Goal: Task Accomplishment & Management: Manage account settings

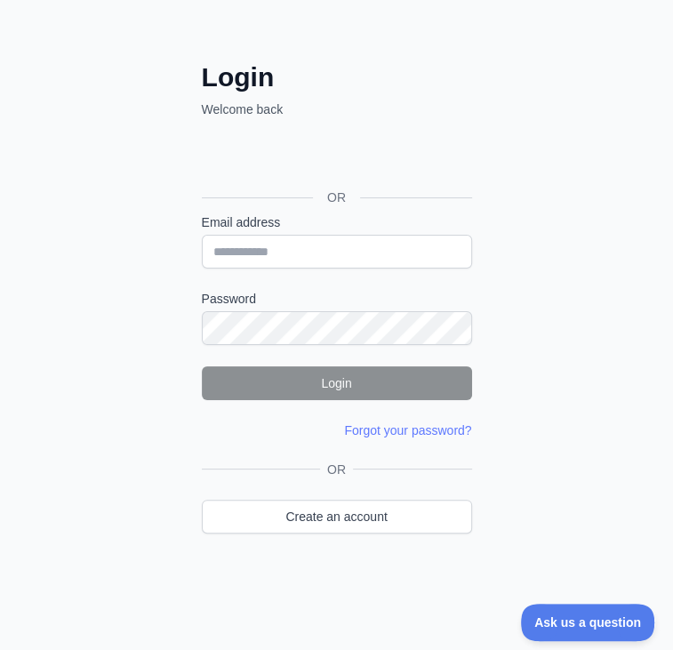
scroll to position [139, 0]
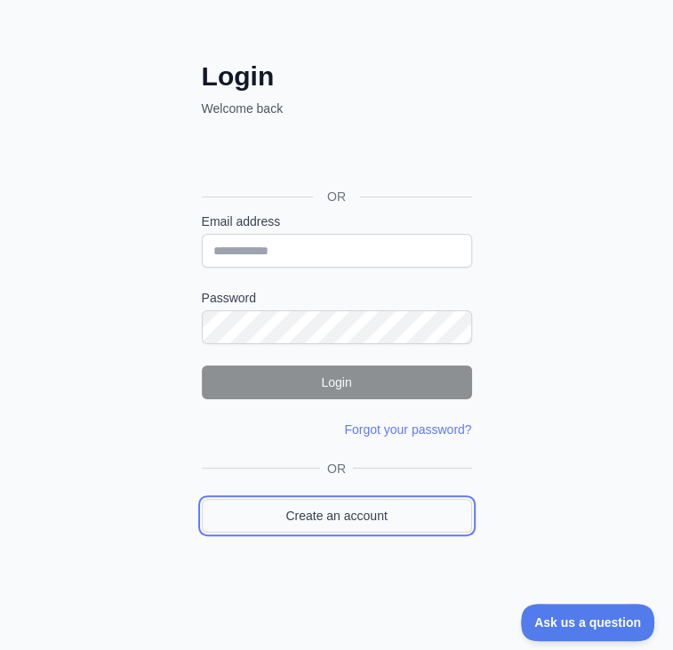
click at [299, 508] on link "Create an account" at bounding box center [337, 516] width 270 height 34
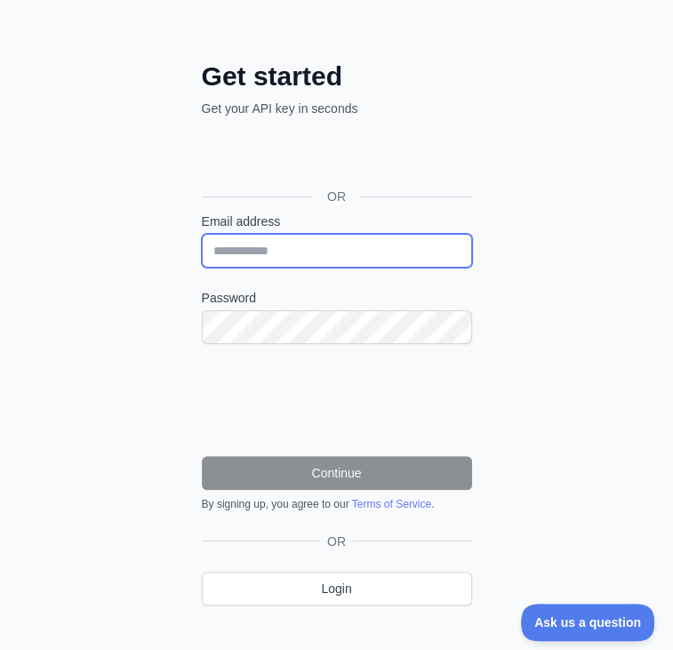
click at [271, 249] on input "Email address" at bounding box center [337, 251] width 270 height 34
type input "**********"
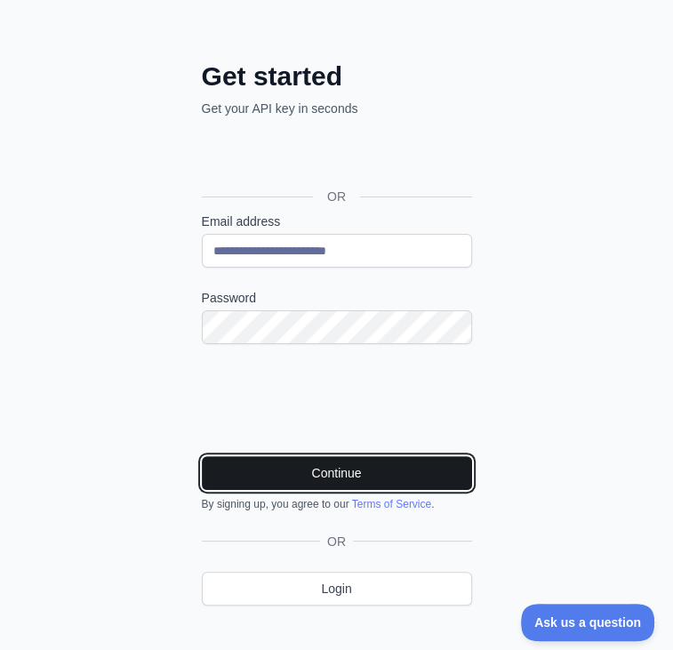
click at [316, 472] on button "Continue" at bounding box center [337, 473] width 270 height 34
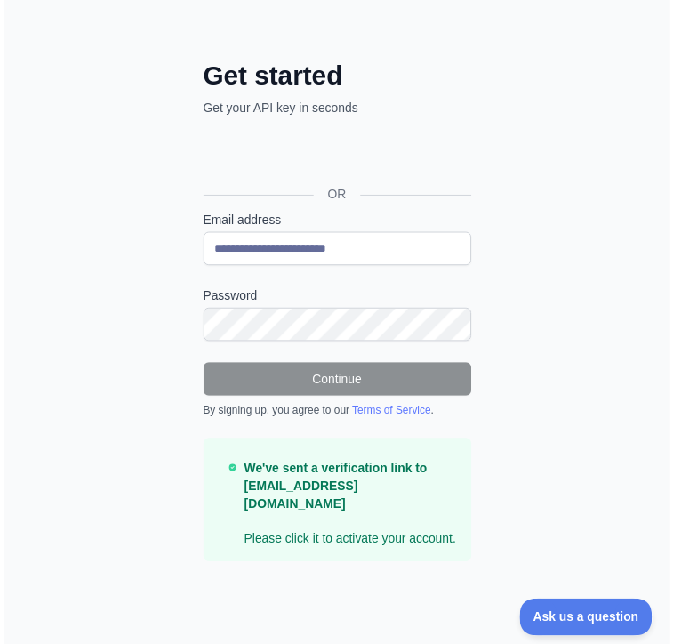
scroll to position [14, 0]
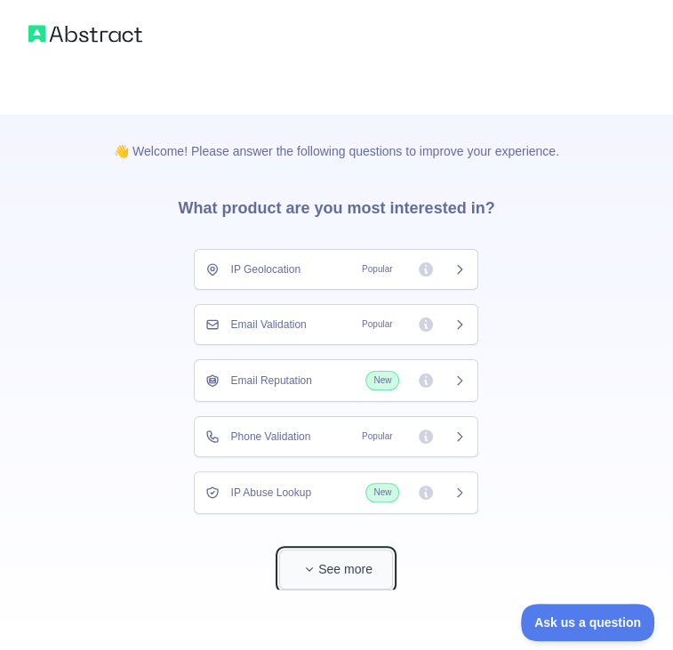
click at [334, 556] on button "See more" at bounding box center [336, 569] width 114 height 40
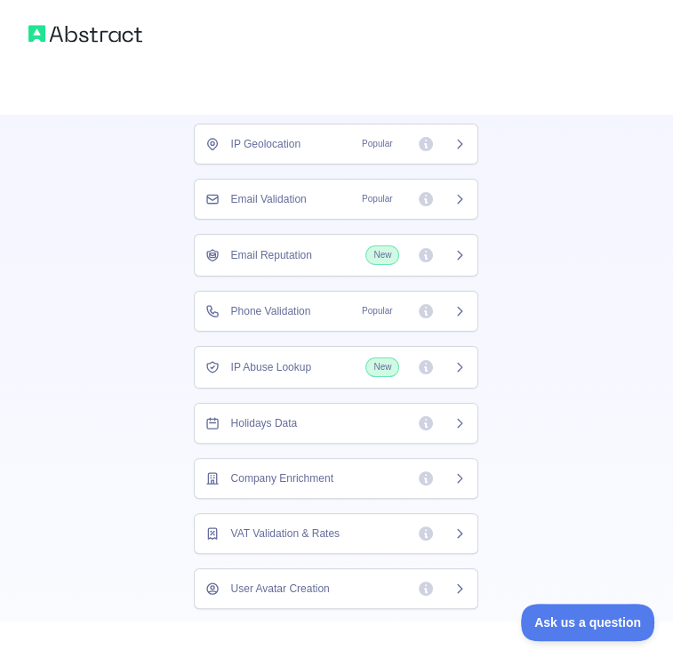
scroll to position [121, 0]
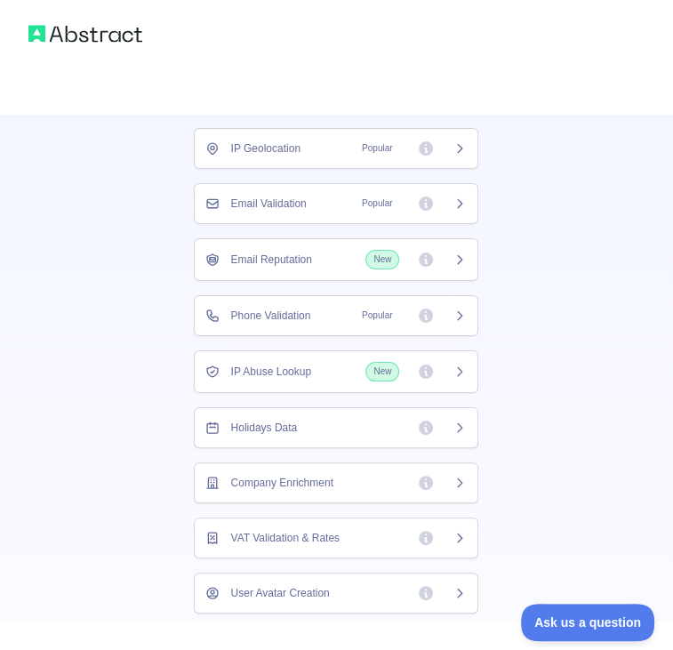
click at [242, 407] on div "Holidays Data" at bounding box center [336, 427] width 284 height 41
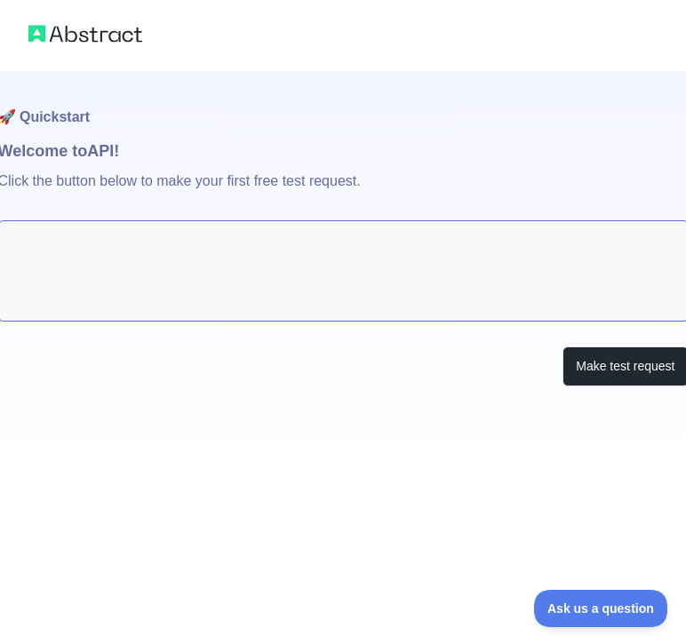
click at [152, 273] on textarea at bounding box center [343, 270] width 691 height 101
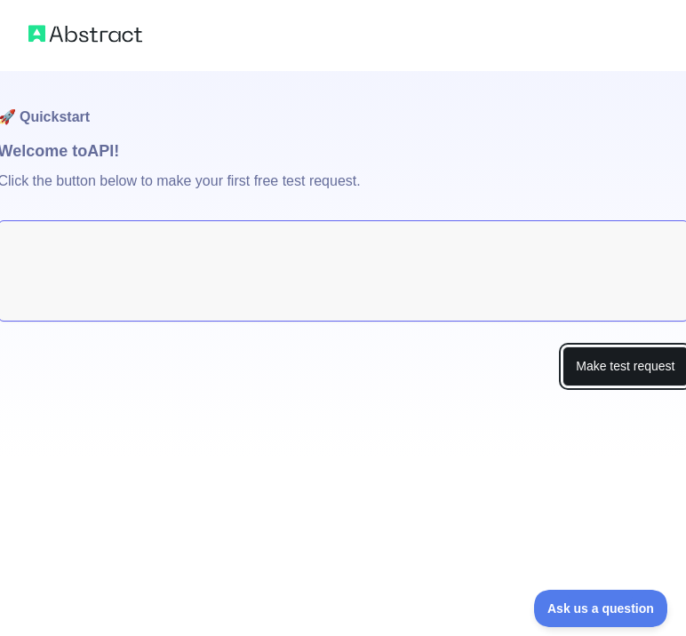
click at [597, 359] on button "Make test request" at bounding box center [625, 367] width 125 height 40
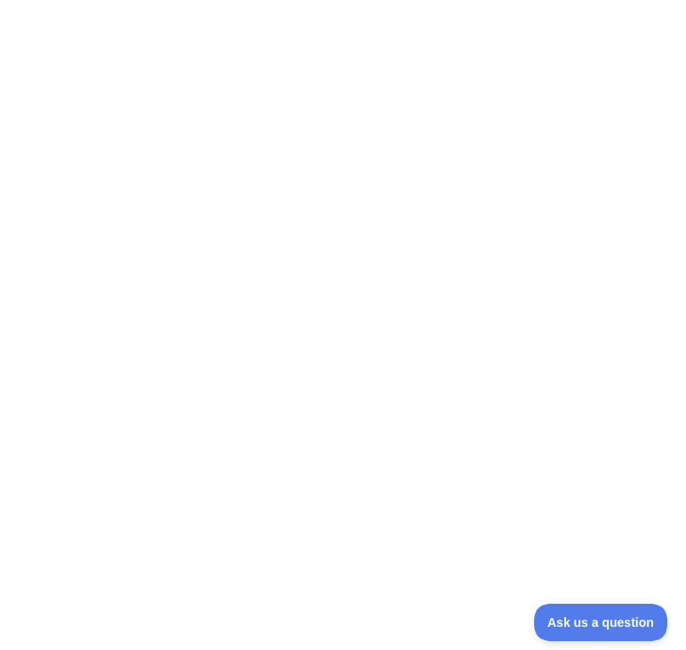
click at [297, 201] on div at bounding box center [343, 325] width 686 height 650
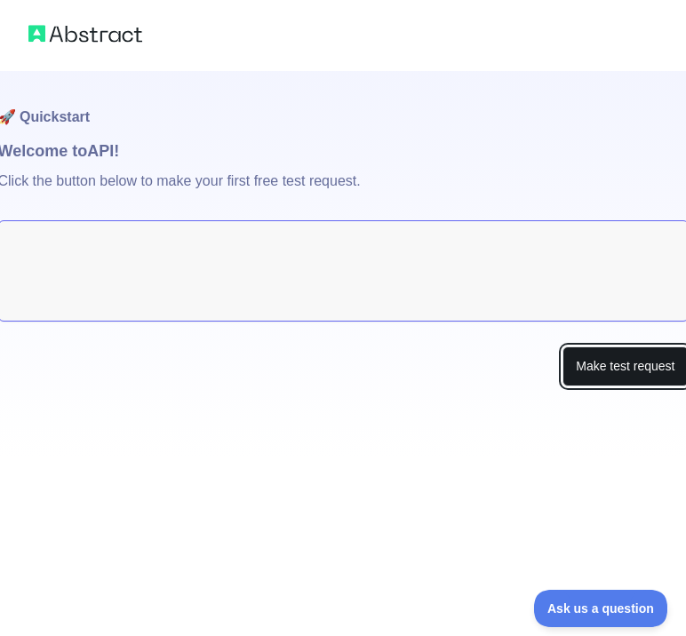
click at [602, 367] on button "Make test request" at bounding box center [625, 367] width 125 height 40
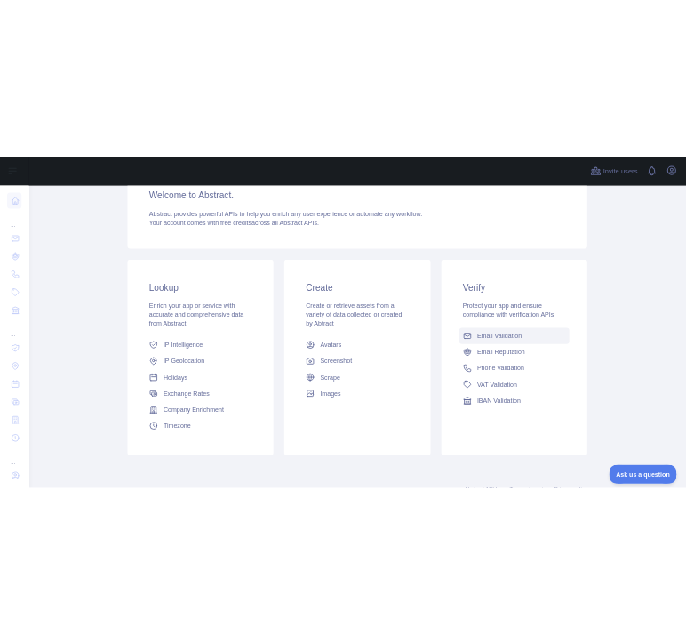
scroll to position [171, 0]
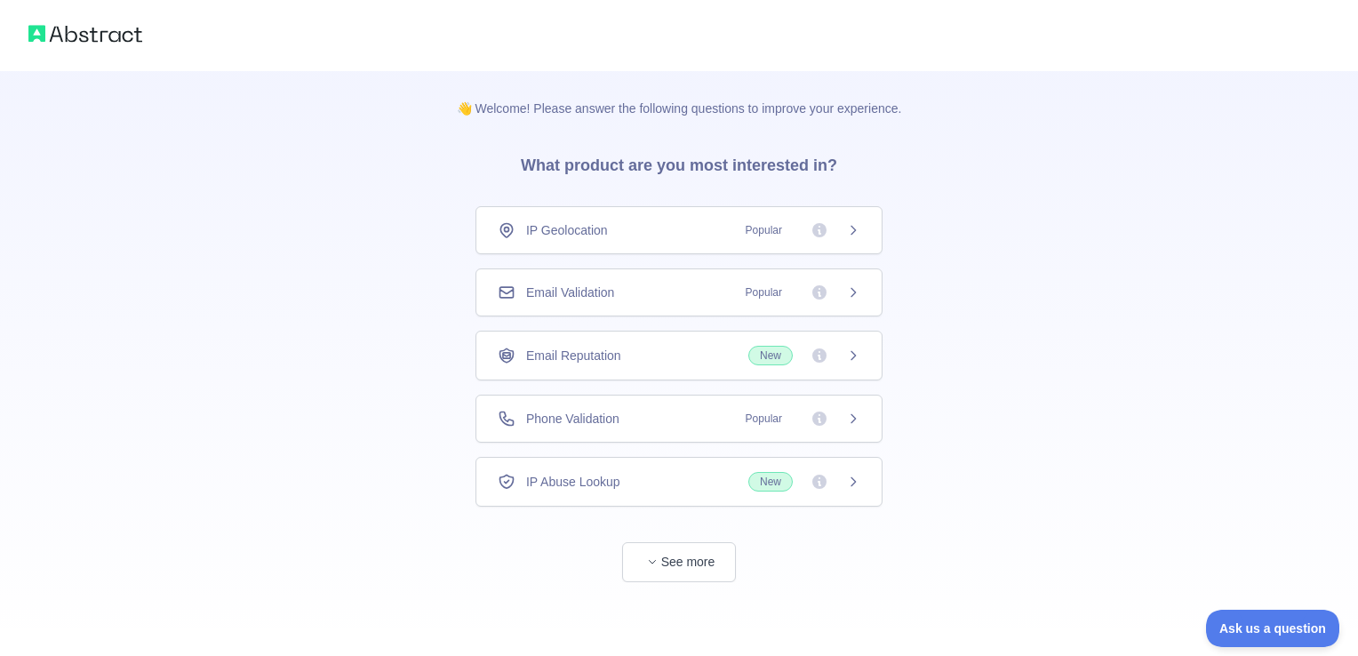
click at [560, 231] on span "IP Geolocation" at bounding box center [567, 230] width 82 height 18
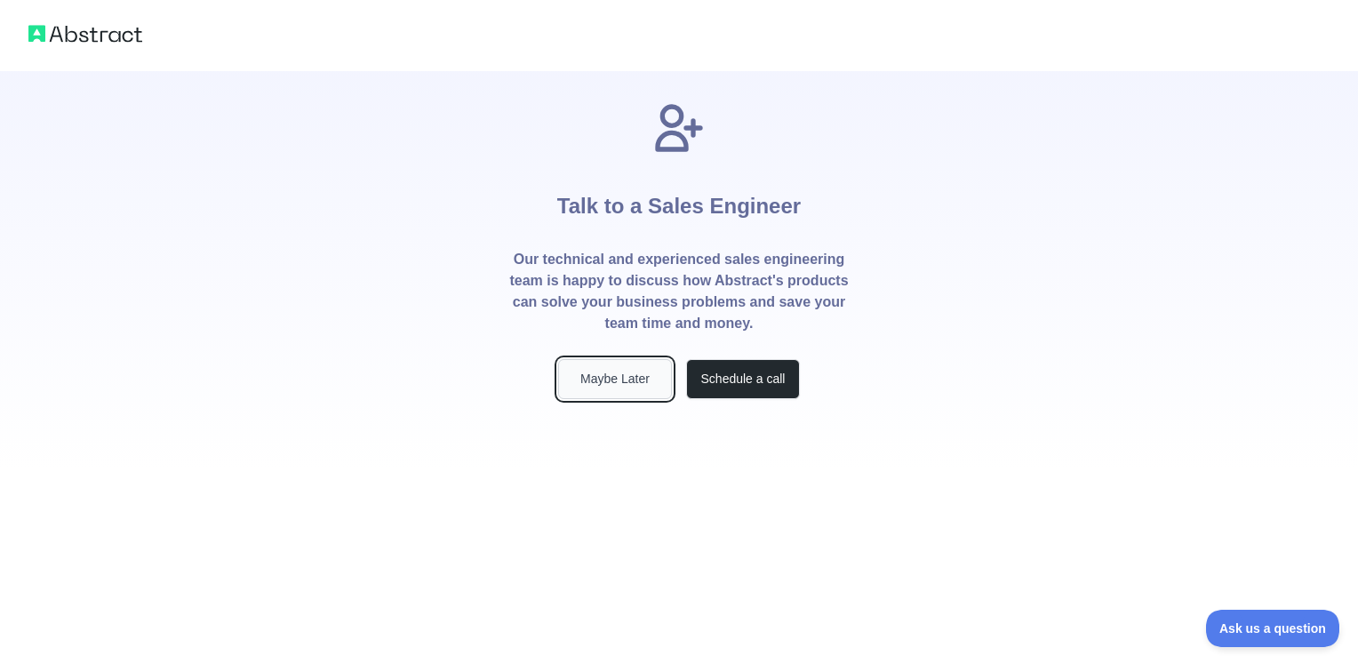
click at [598, 380] on button "Maybe Later" at bounding box center [615, 379] width 114 height 40
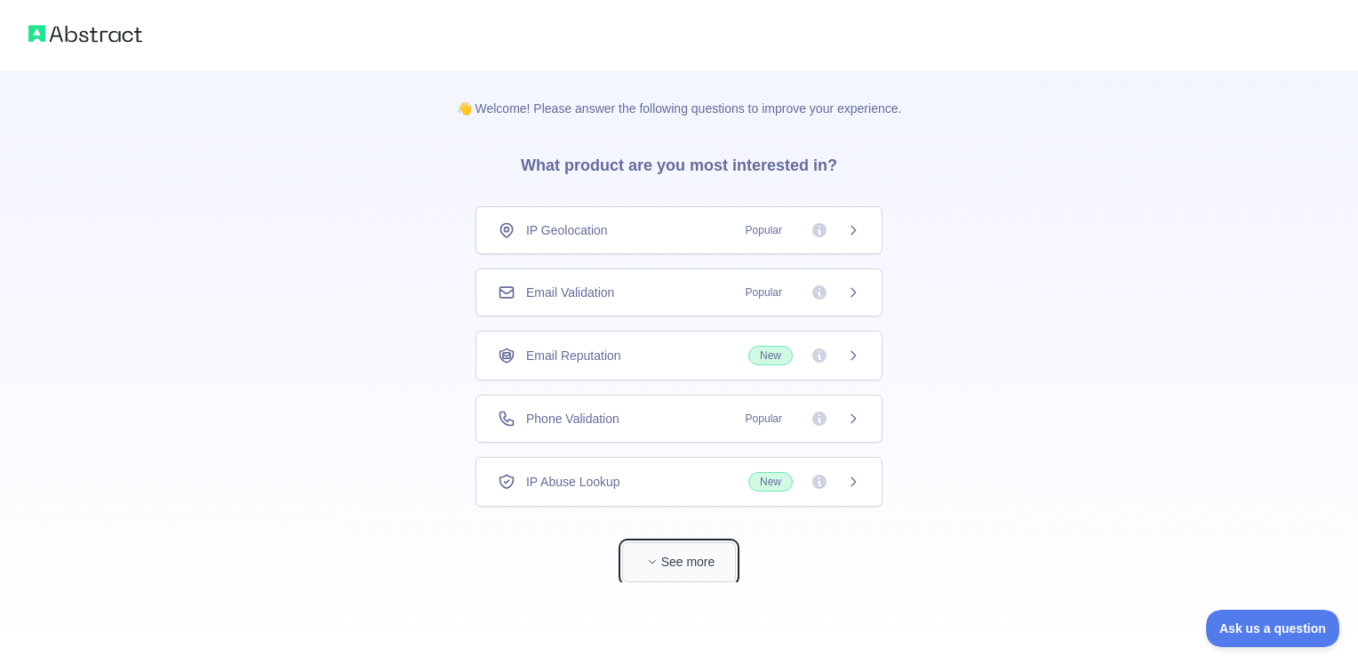
click at [674, 564] on button "See more" at bounding box center [679, 562] width 114 height 40
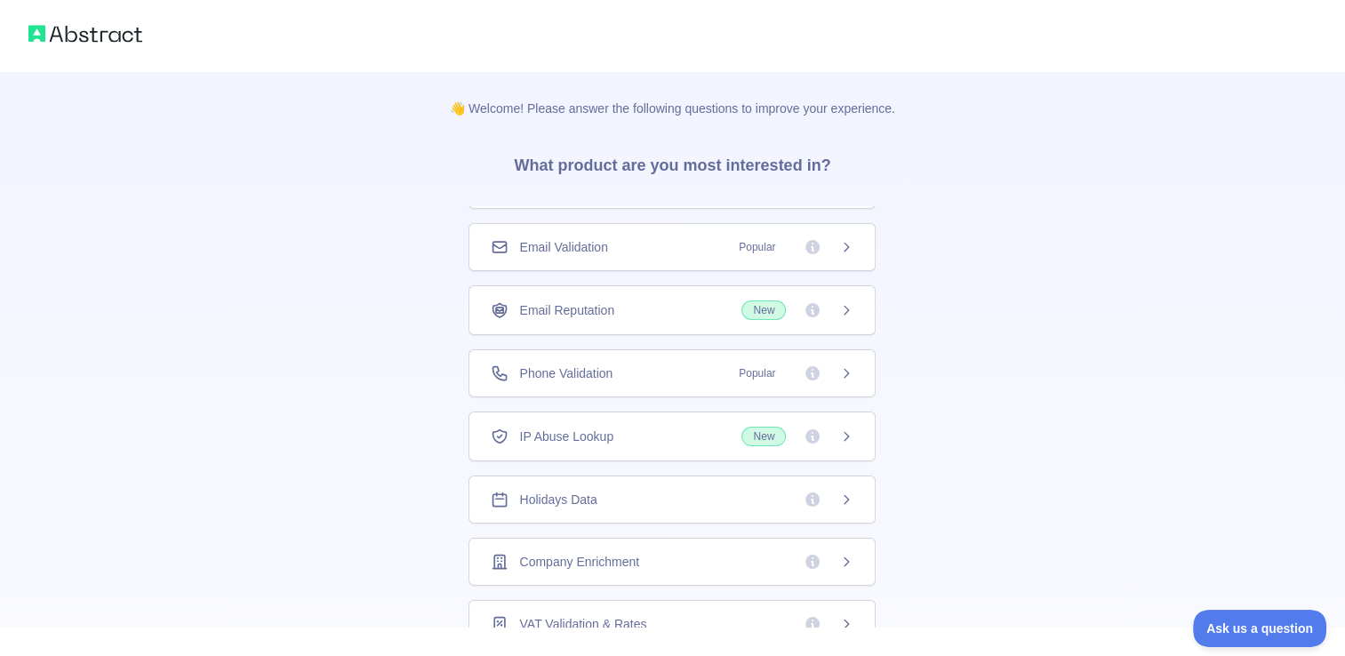
scroll to position [63, 0]
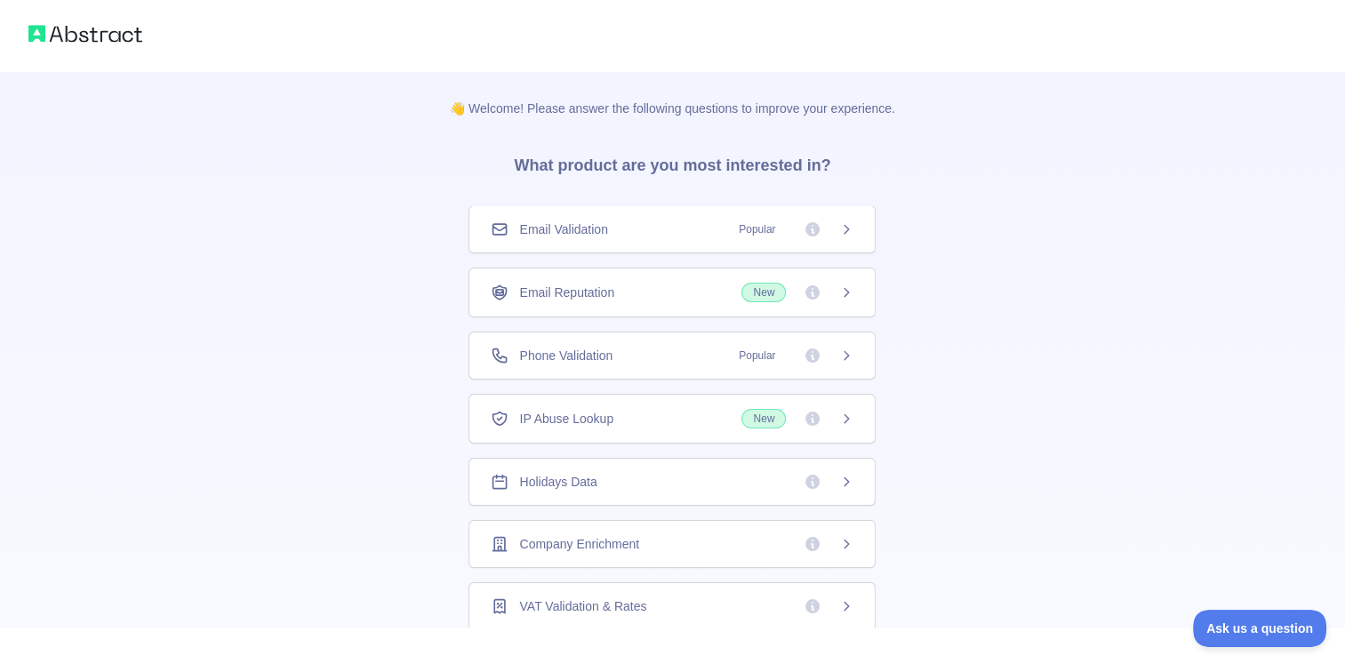
click at [520, 473] on span "Holidays Data" at bounding box center [557, 482] width 77 height 18
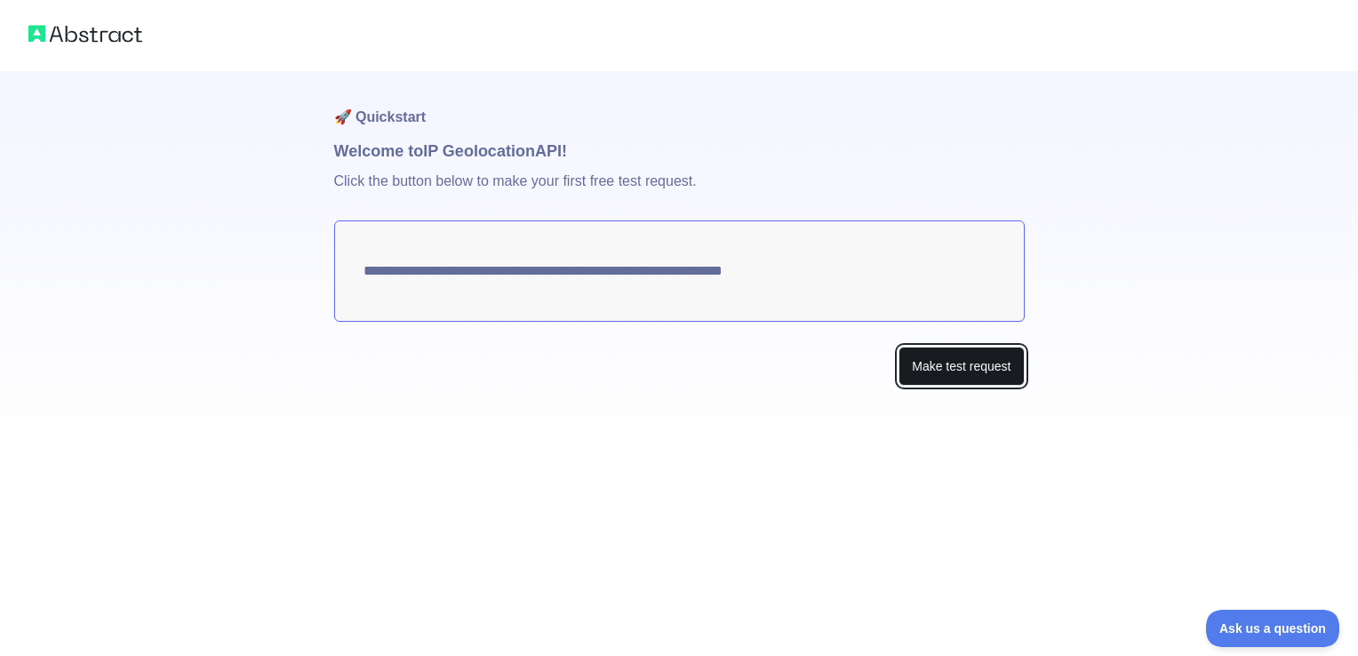
click at [966, 364] on button "Make test request" at bounding box center [961, 367] width 125 height 40
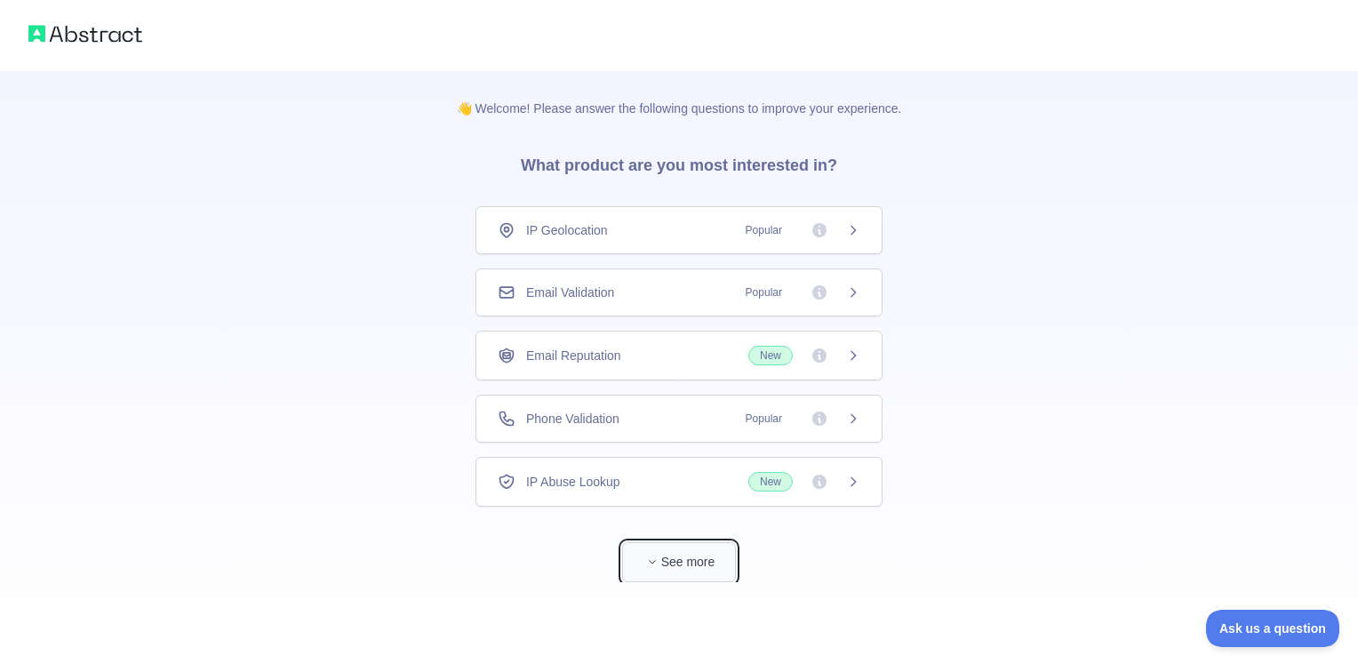
click at [678, 562] on button "See more" at bounding box center [679, 562] width 114 height 40
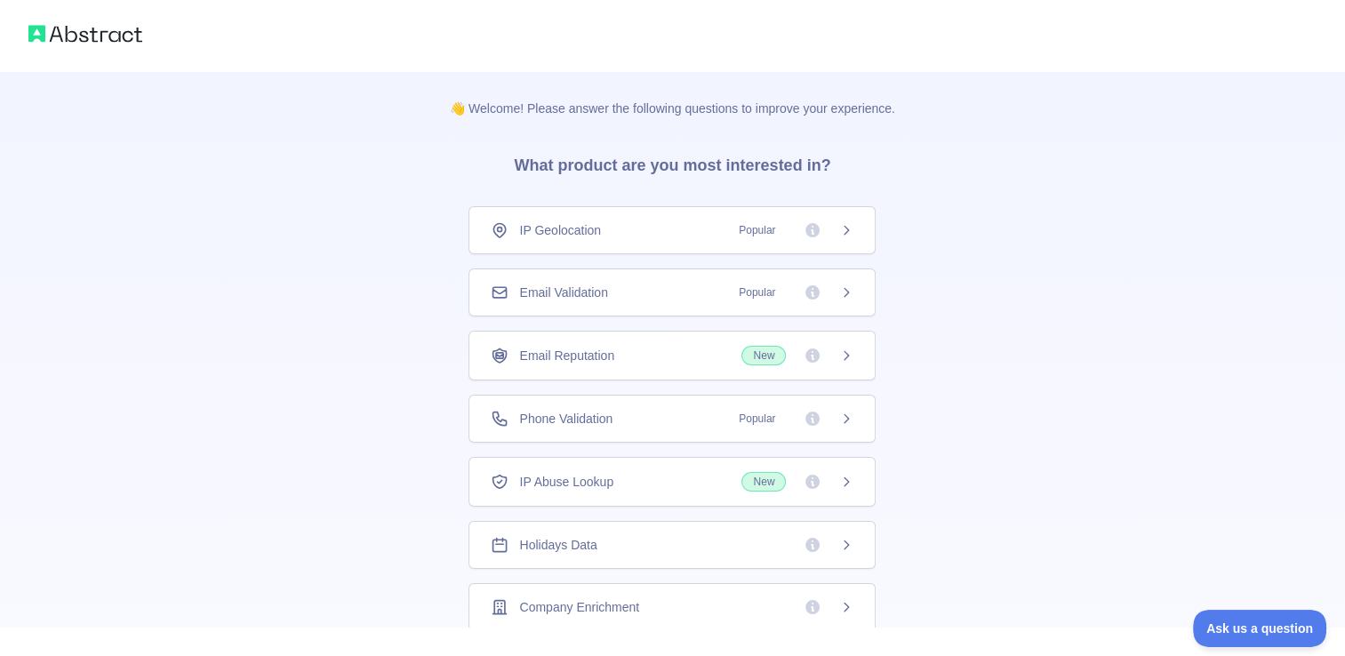
scroll to position [63, 0]
click at [549, 479] on span "Holidays Data" at bounding box center [557, 482] width 77 height 18
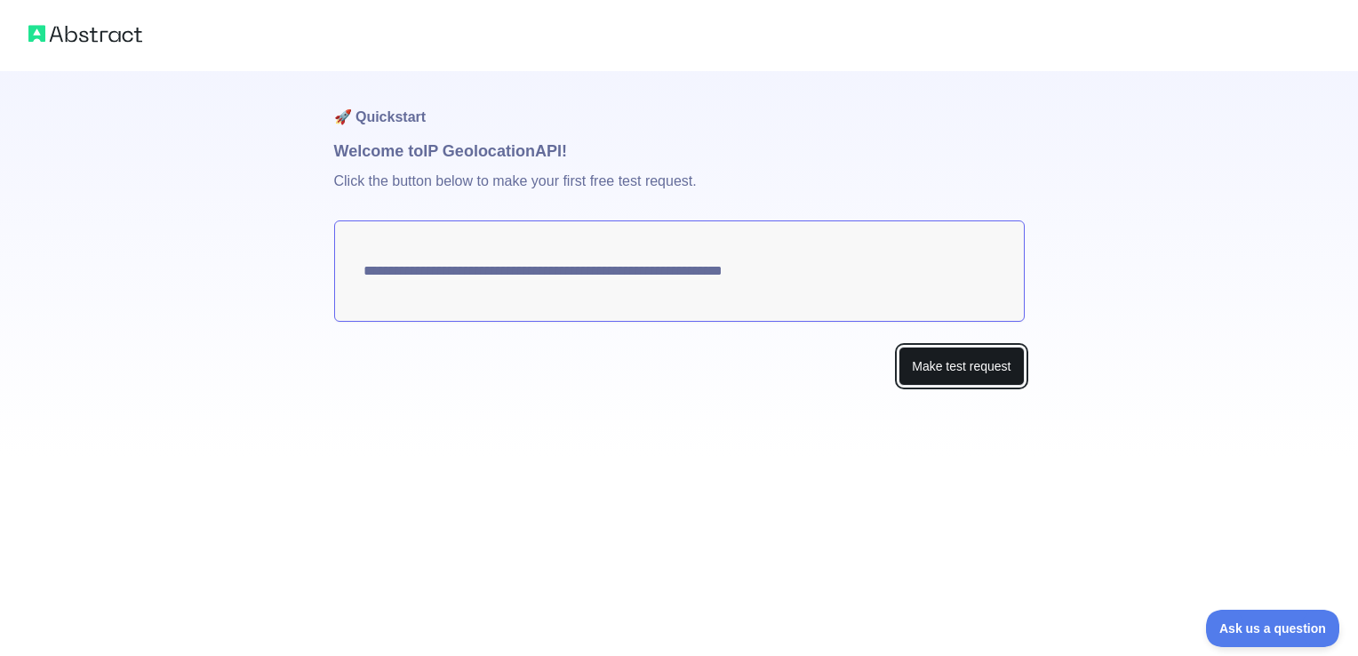
click at [956, 368] on button "Make test request" at bounding box center [961, 367] width 125 height 40
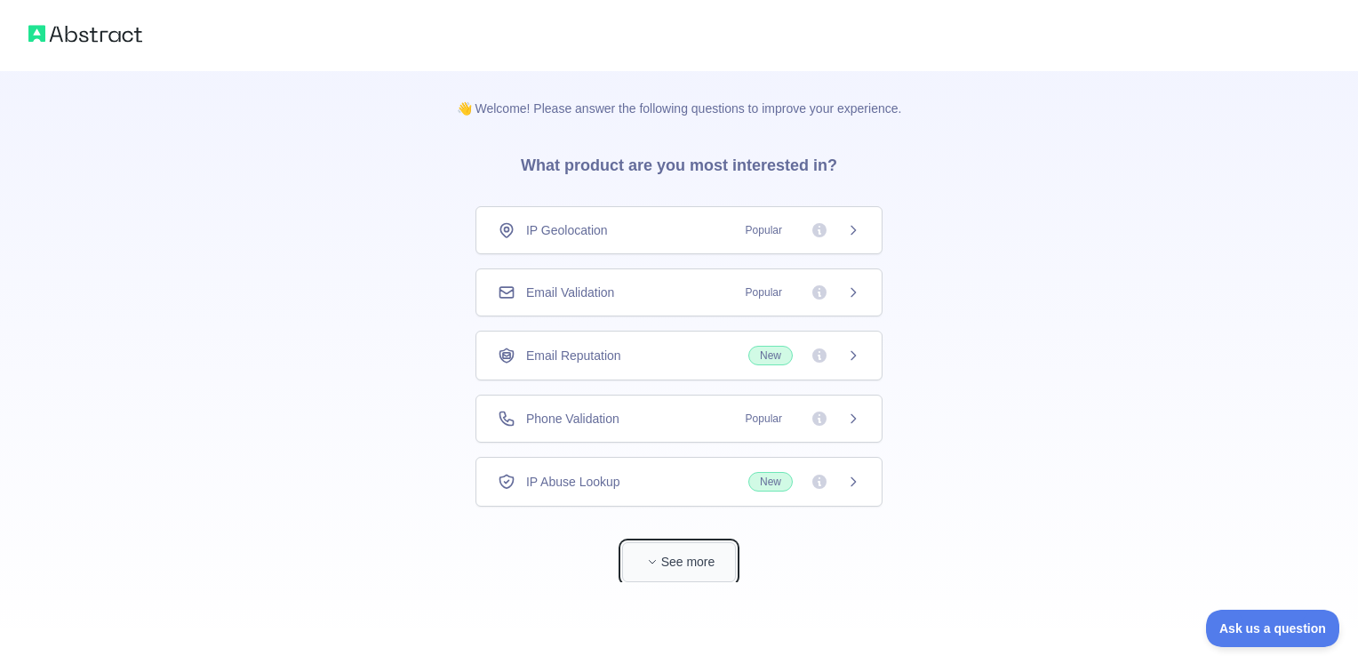
click at [674, 549] on button "See more" at bounding box center [679, 562] width 114 height 40
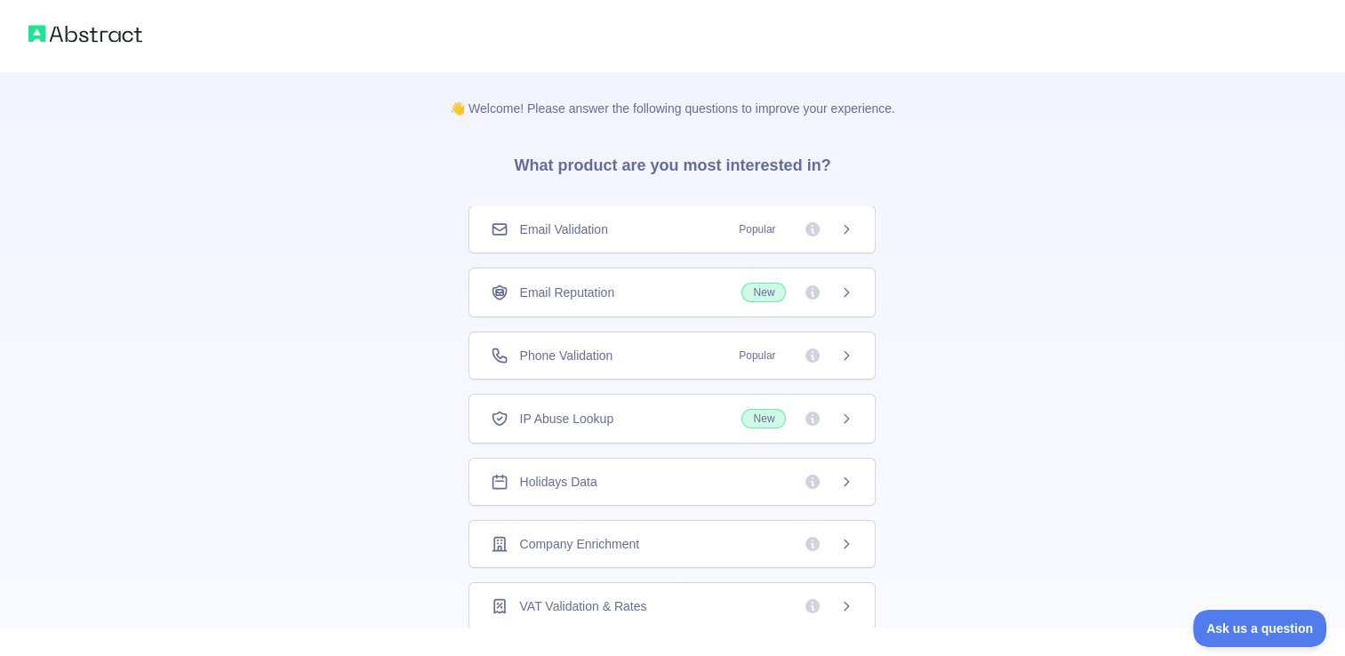
scroll to position [62, 0]
click at [839, 484] on icon at bounding box center [846, 483] width 14 height 14
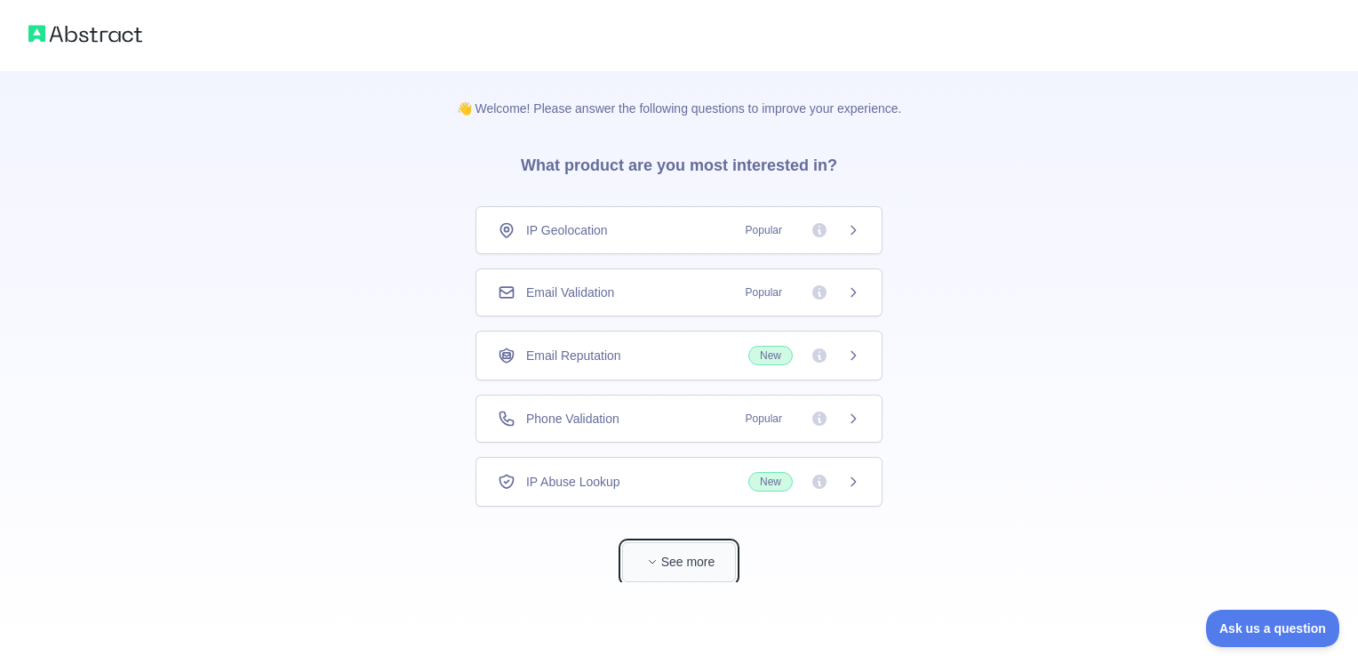
click at [708, 559] on button "See more" at bounding box center [679, 562] width 114 height 40
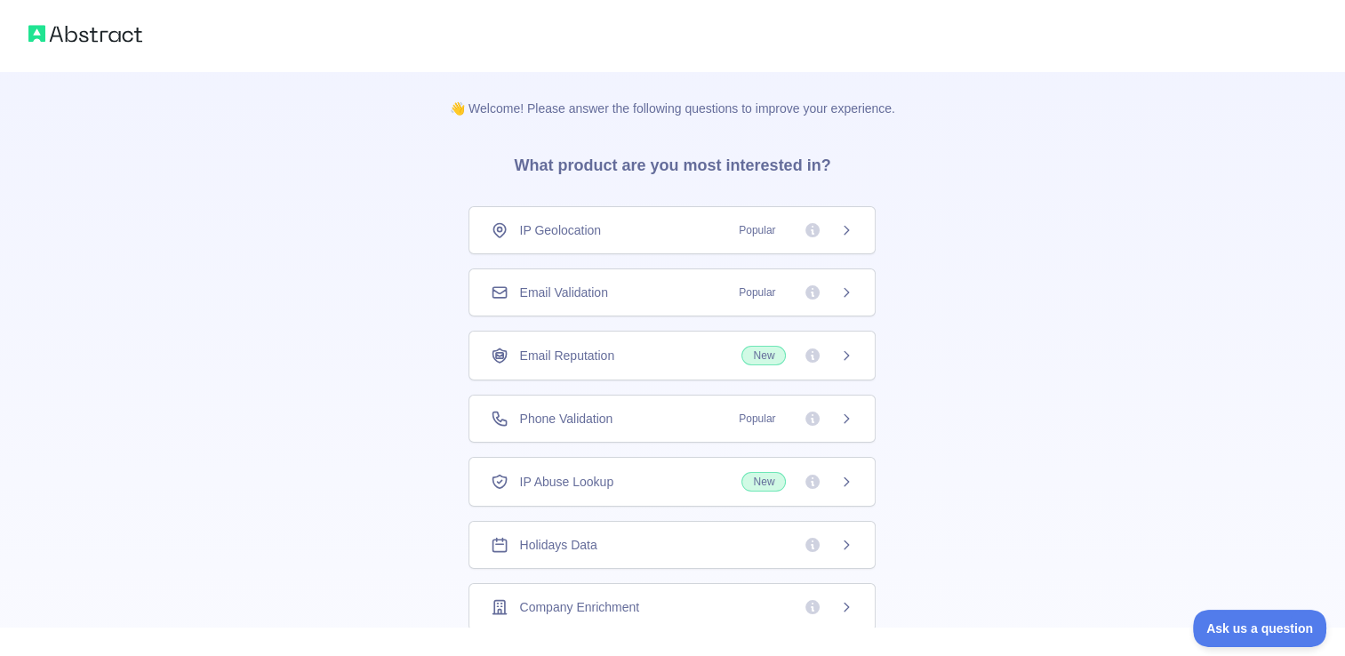
scroll to position [63, 0]
click at [525, 477] on span "Holidays Data" at bounding box center [557, 482] width 77 height 18
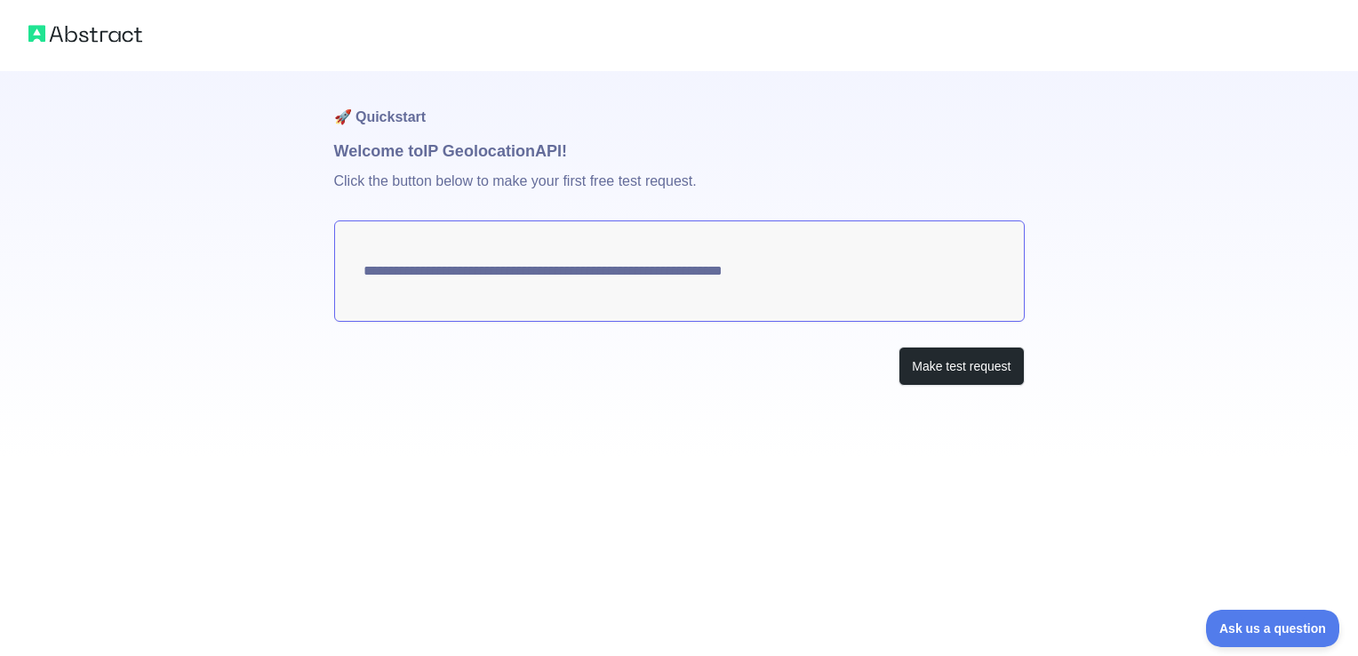
click at [781, 283] on textarea "**********" at bounding box center [679, 270] width 691 height 101
click at [812, 282] on textarea "**********" at bounding box center [679, 270] width 691 height 101
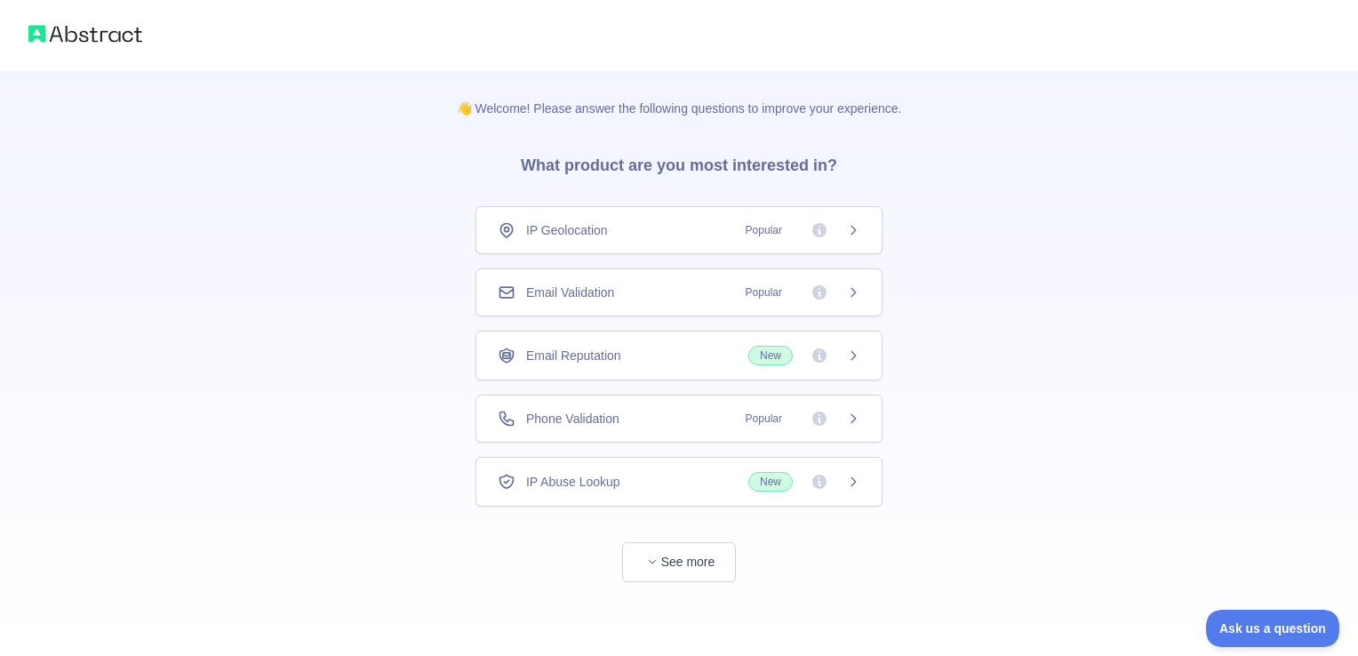
click at [571, 292] on span "Email Validation" at bounding box center [570, 293] width 88 height 18
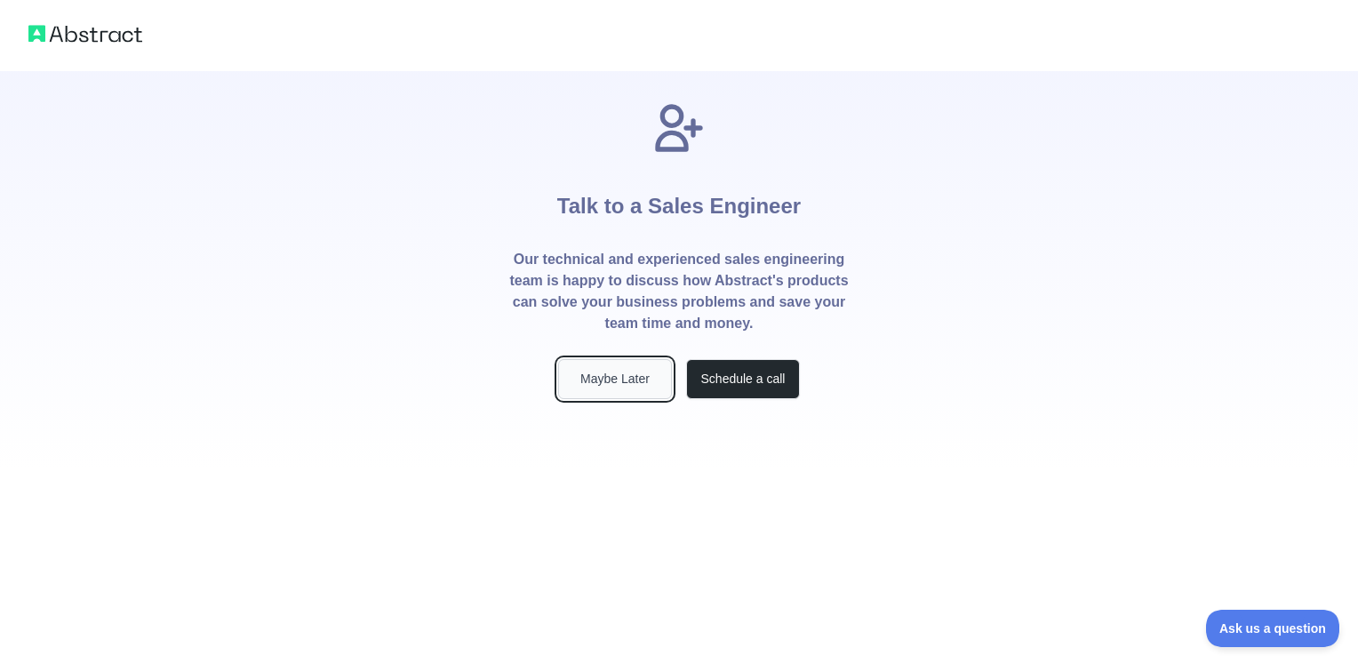
click at [612, 377] on button "Maybe Later" at bounding box center [615, 379] width 114 height 40
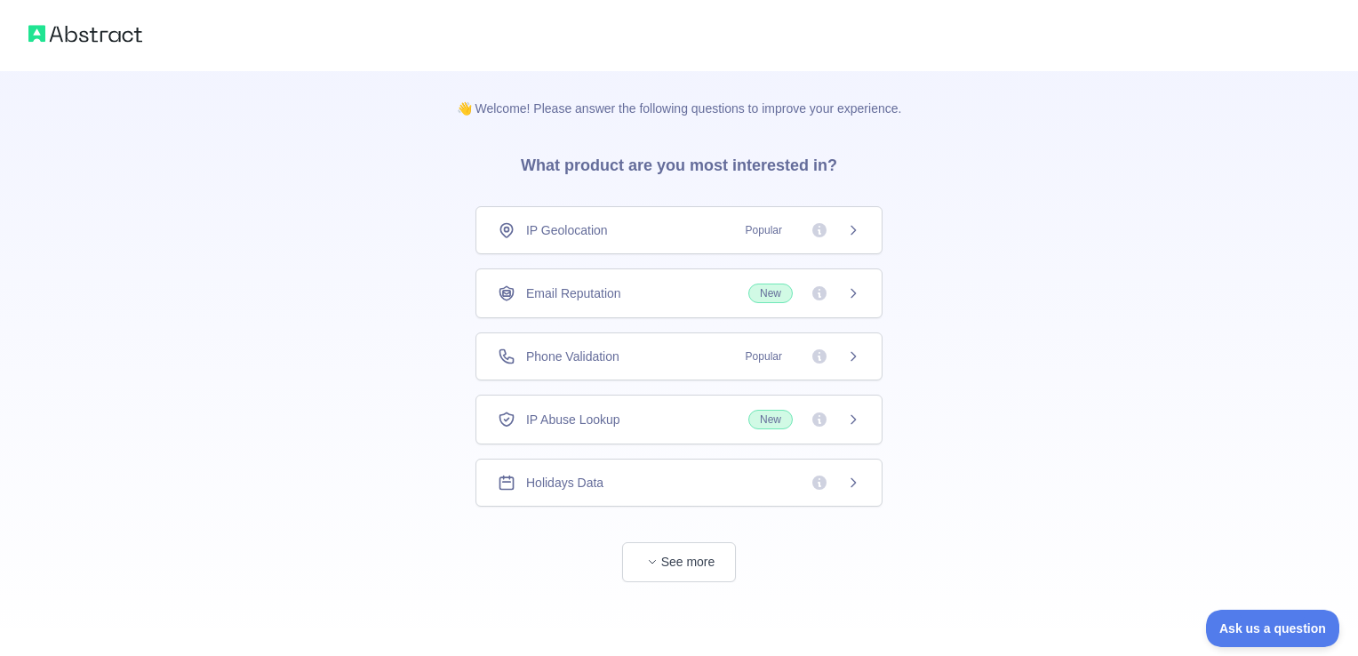
click at [606, 480] on div "Holidays Data" at bounding box center [679, 483] width 363 height 18
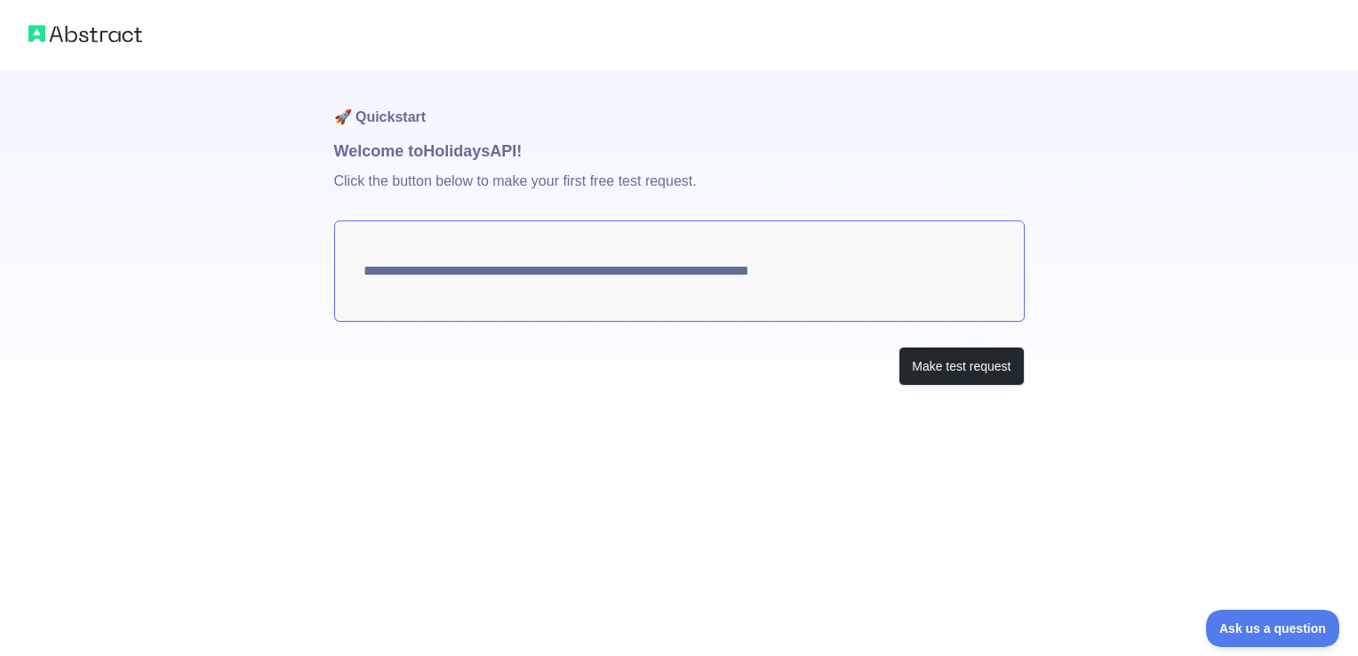
click at [666, 280] on textarea "**********" at bounding box center [679, 270] width 691 height 101
click at [971, 364] on button "Make test request" at bounding box center [961, 367] width 125 height 40
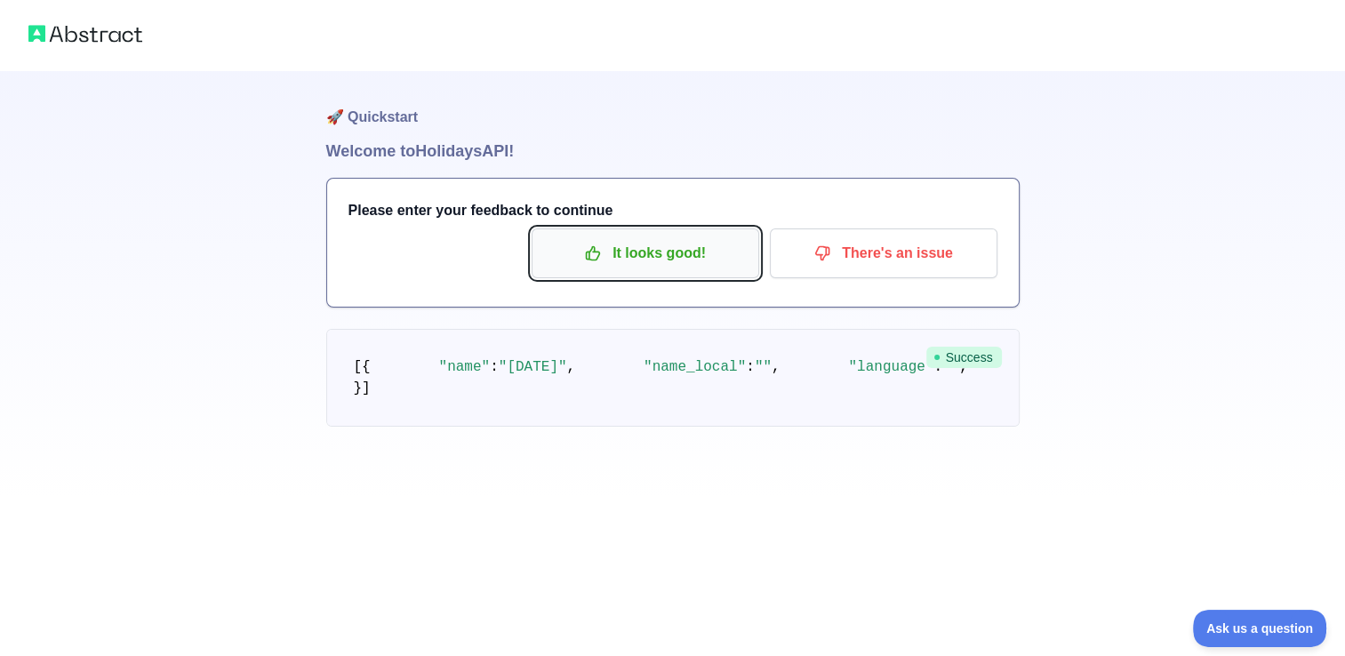
click at [636, 241] on p "It looks good!" at bounding box center [645, 253] width 201 height 30
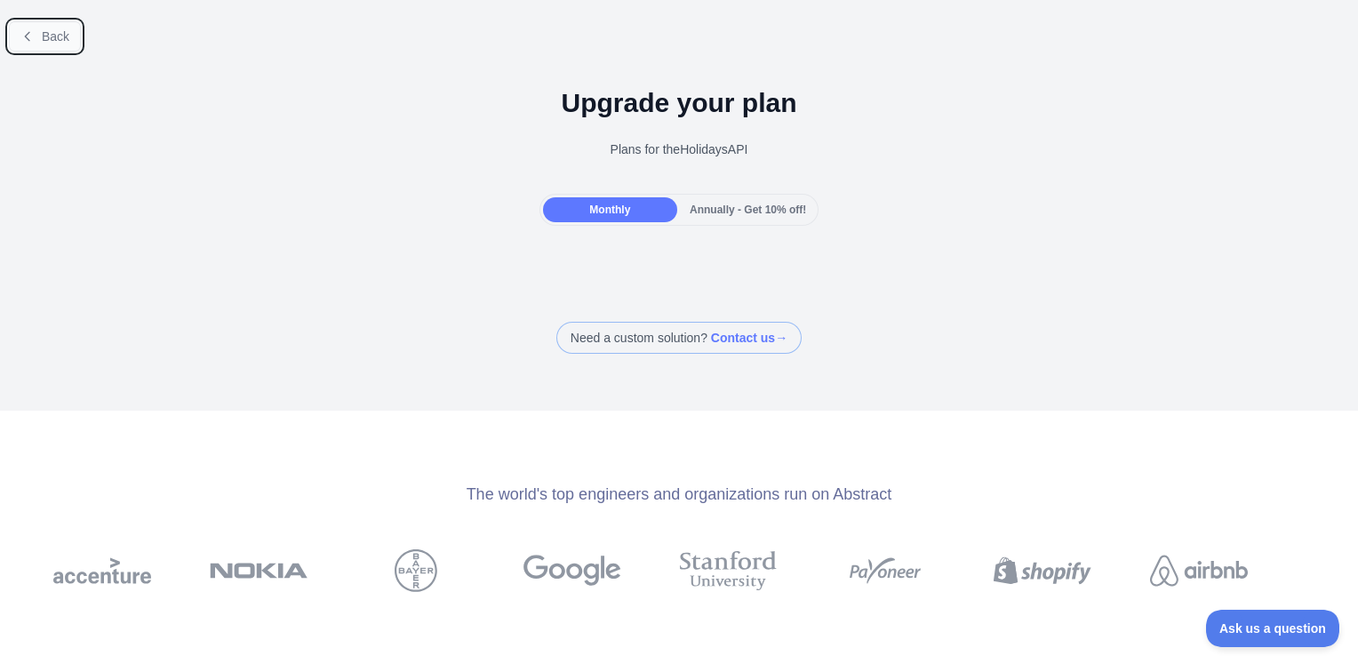
click at [34, 39] on icon at bounding box center [27, 36] width 14 height 14
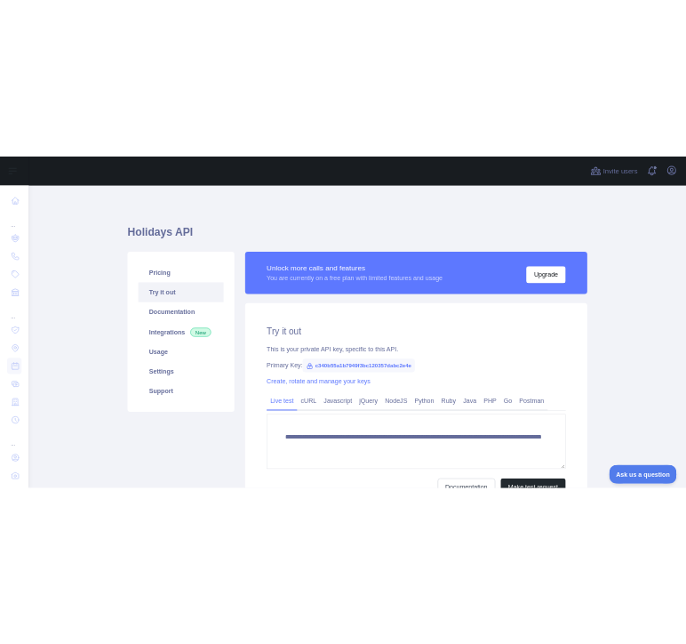
scroll to position [135, 0]
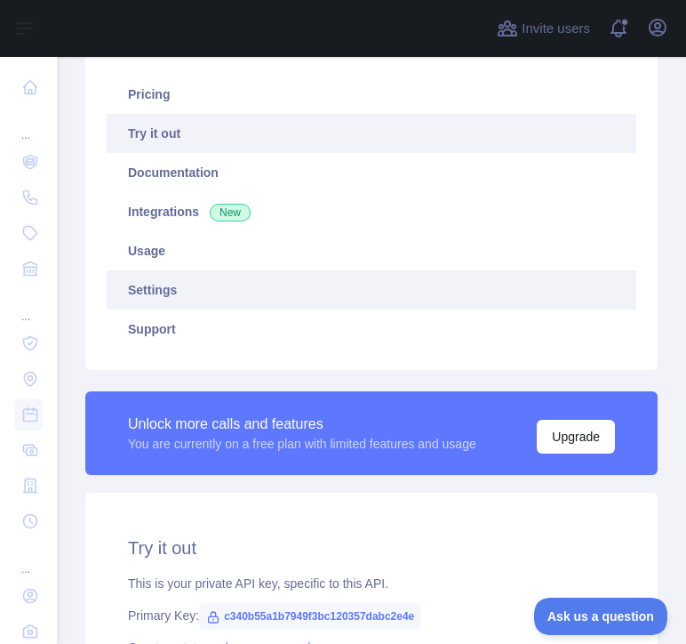
click at [215, 303] on link "Settings" at bounding box center [372, 289] width 530 height 39
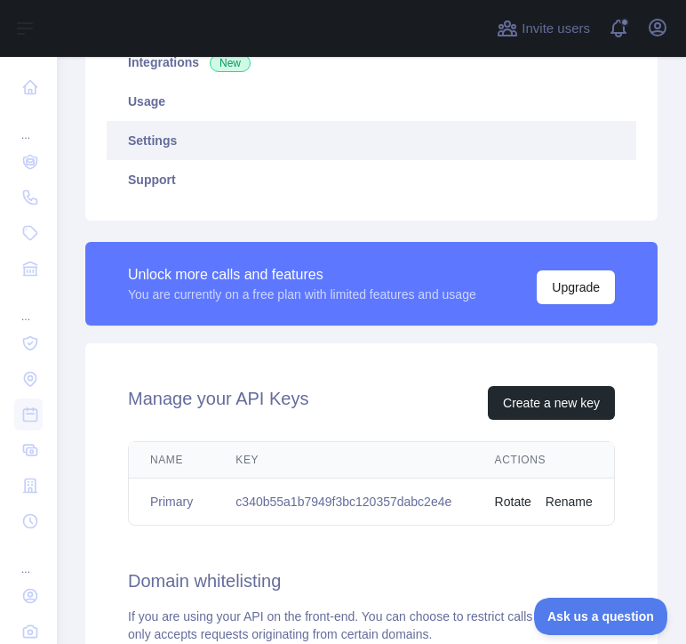
scroll to position [244, 0]
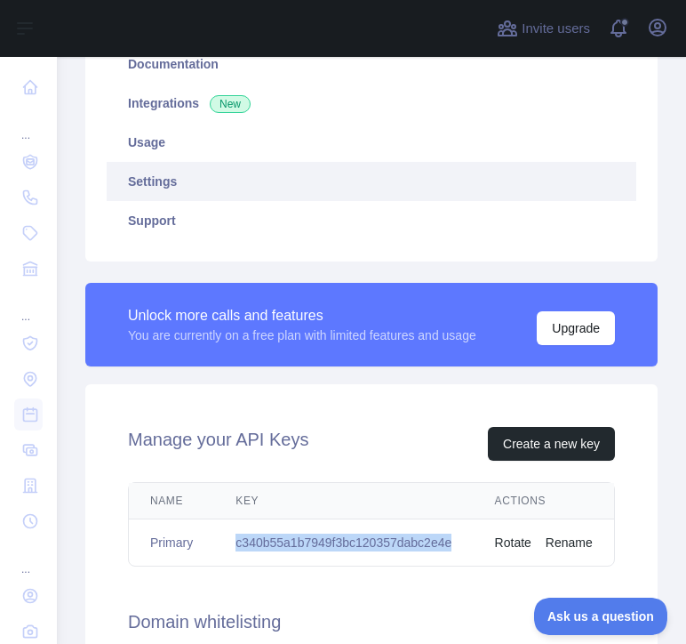
drag, startPoint x: 235, startPoint y: 543, endPoint x: 447, endPoint y: 550, distance: 212.6
click at [447, 550] on td "c340b55a1b7949f3bc120357dabc2e4e" at bounding box center [343, 542] width 259 height 47
copy td "c340b55a1b7949f3bc120357dabc2e4e"
click at [423, 454] on div "Manage your API Keys Create a new key" at bounding box center [371, 444] width 487 height 34
